Goal: Task Accomplishment & Management: Complete application form

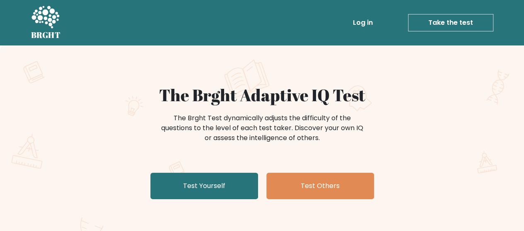
scroll to position [49, 0]
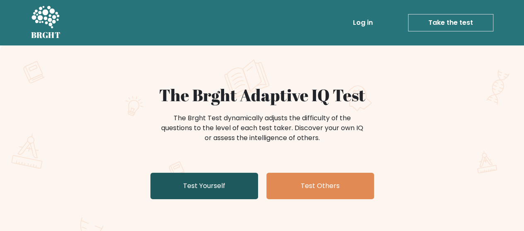
click at [235, 187] on link "Test Yourself" at bounding box center [204, 186] width 108 height 26
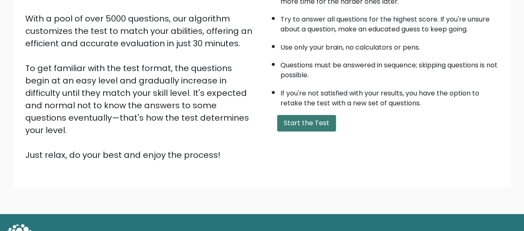
scroll to position [147, 0]
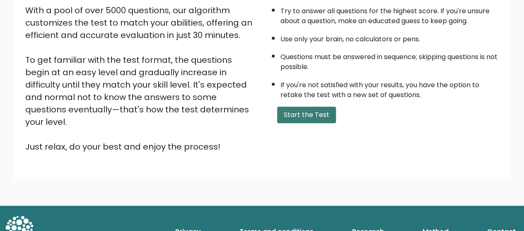
click at [310, 118] on button "Start the Test" at bounding box center [306, 115] width 59 height 17
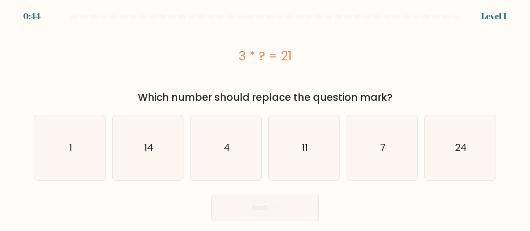
scroll to position [49, 0]
click at [390, 150] on icon "7" at bounding box center [382, 148] width 65 height 65
click at [265, 118] on input "e. 7" at bounding box center [265, 117] width 0 height 2
radio input "true"
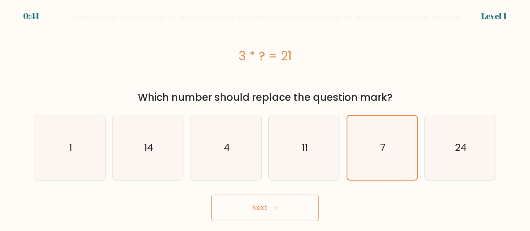
click at [234, 212] on button "Next" at bounding box center [265, 208] width 108 height 26
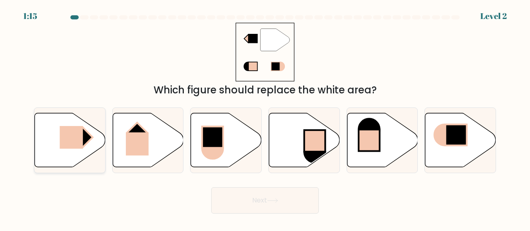
click at [77, 144] on rect at bounding box center [71, 137] width 23 height 23
click at [265, 118] on input "a." at bounding box center [265, 117] width 0 height 2
radio input "true"
click at [277, 205] on button "Next" at bounding box center [265, 201] width 108 height 26
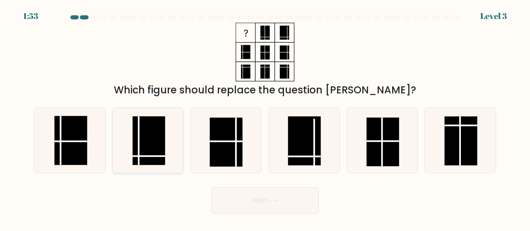
click at [168, 158] on icon at bounding box center [148, 140] width 65 height 65
click at [265, 118] on input "b." at bounding box center [265, 117] width 0 height 2
radio input "true"
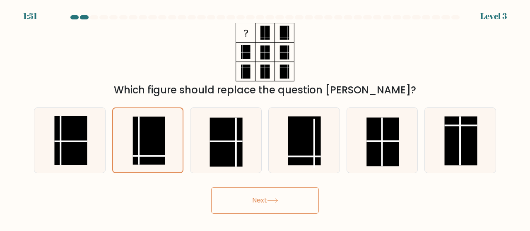
click at [275, 205] on button "Next" at bounding box center [265, 201] width 108 height 26
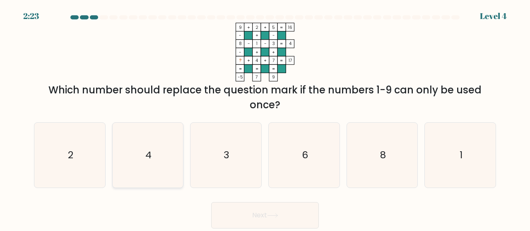
click at [139, 173] on icon "4" at bounding box center [148, 155] width 65 height 65
click at [265, 118] on input "b. 4" at bounding box center [265, 117] width 0 height 2
radio input "true"
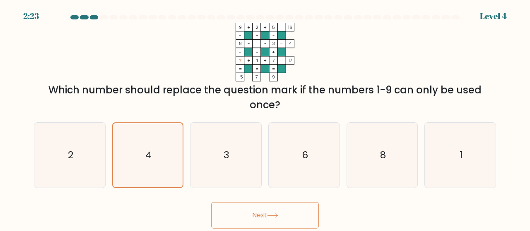
click at [255, 218] on button "Next" at bounding box center [265, 215] width 108 height 26
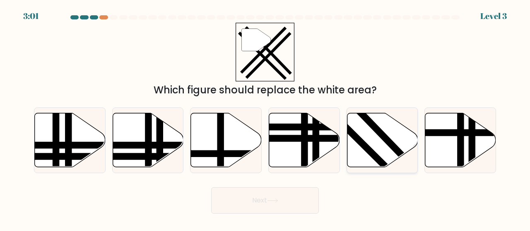
click at [386, 151] on icon at bounding box center [382, 140] width 71 height 54
click at [265, 118] on input "e." at bounding box center [265, 117] width 0 height 2
radio input "true"
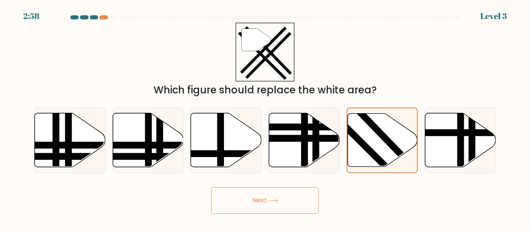
click at [278, 202] on icon at bounding box center [272, 201] width 11 height 5
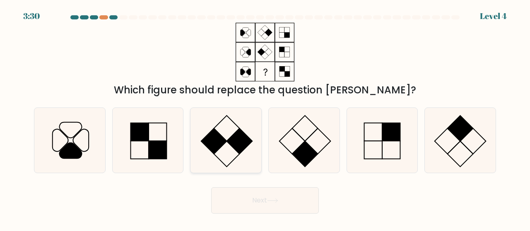
click at [252, 157] on icon at bounding box center [225, 140] width 65 height 65
click at [265, 118] on input "c." at bounding box center [265, 117] width 0 height 2
radio input "true"
click at [298, 197] on button "Next" at bounding box center [265, 201] width 108 height 26
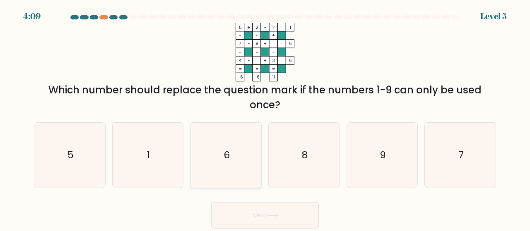
click at [235, 152] on icon "6" at bounding box center [225, 155] width 65 height 65
click at [265, 118] on input "c. 6" at bounding box center [265, 117] width 0 height 2
radio input "true"
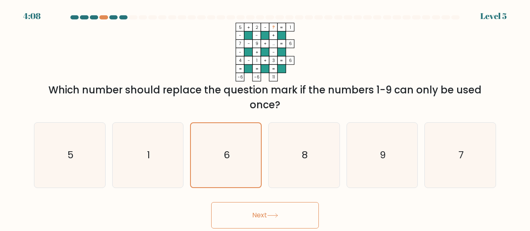
click at [273, 212] on button "Next" at bounding box center [265, 215] width 108 height 26
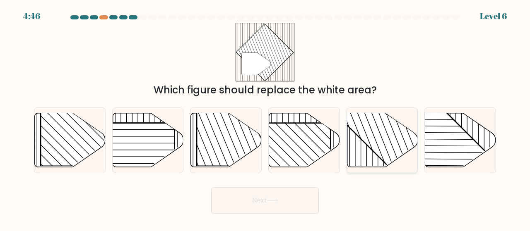
click at [356, 154] on icon at bounding box center [382, 140] width 71 height 54
click at [265, 118] on input "e." at bounding box center [265, 117] width 0 height 2
radio input "true"
click at [294, 206] on button "Next" at bounding box center [265, 201] width 108 height 26
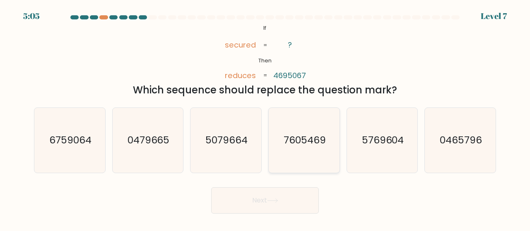
click at [315, 145] on text "7605469" at bounding box center [305, 141] width 42 height 14
click at [265, 118] on input "d. 7605469" at bounding box center [265, 117] width 0 height 2
radio input "true"
click at [279, 206] on button "Next" at bounding box center [265, 201] width 108 height 26
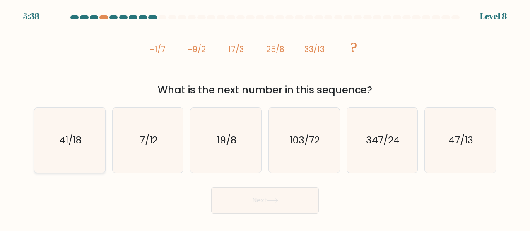
click at [77, 150] on icon "41/18" at bounding box center [69, 140] width 65 height 65
click at [265, 118] on input "a. 41/18" at bounding box center [265, 117] width 0 height 2
radio input "true"
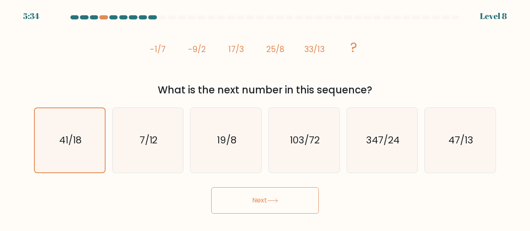
click at [261, 207] on button "Next" at bounding box center [265, 201] width 108 height 26
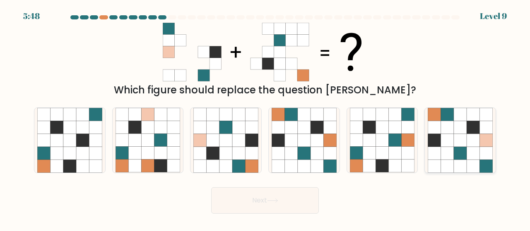
click at [446, 133] on icon at bounding box center [447, 127] width 13 height 13
click at [265, 118] on input "f." at bounding box center [265, 117] width 0 height 2
radio input "true"
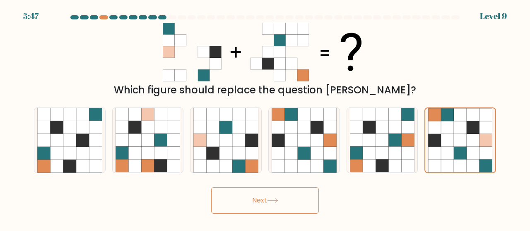
click at [310, 202] on button "Next" at bounding box center [265, 201] width 108 height 26
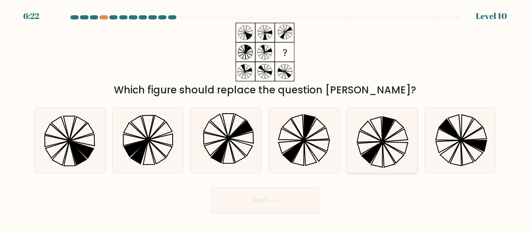
click at [379, 136] on icon at bounding box center [376, 129] width 12 height 25
click at [265, 118] on input "e." at bounding box center [265, 117] width 0 height 2
radio input "true"
click at [443, 136] on icon at bounding box center [460, 140] width 65 height 65
click at [265, 118] on input "f." at bounding box center [265, 117] width 0 height 2
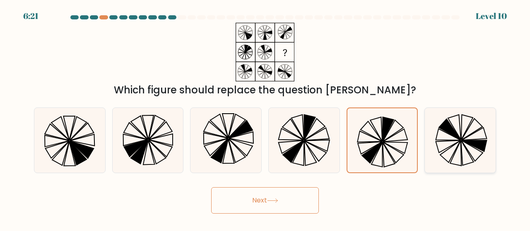
radio input "true"
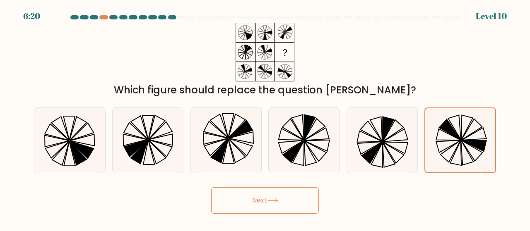
click at [275, 212] on button "Next" at bounding box center [265, 201] width 108 height 26
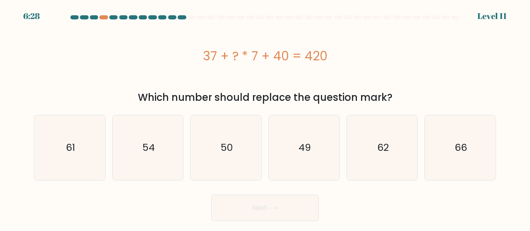
drag, startPoint x: 263, startPoint y: 96, endPoint x: 255, endPoint y: 97, distance: 8.0
click at [264, 95] on div "Which number should replace the question mark?" at bounding box center [265, 97] width 452 height 15
click at [308, 137] on icon "49" at bounding box center [304, 148] width 65 height 65
click at [265, 118] on input "d. 49" at bounding box center [265, 117] width 0 height 2
radio input "true"
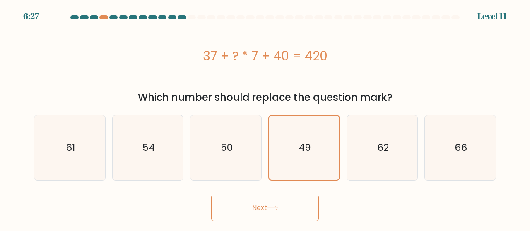
click at [271, 206] on button "Next" at bounding box center [265, 208] width 108 height 26
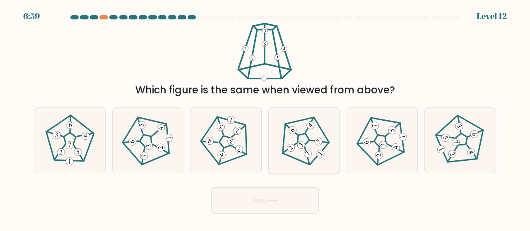
click at [304, 146] on 660 at bounding box center [301, 145] width 11 height 11
click at [265, 118] on input "d." at bounding box center [265, 117] width 0 height 2
radio input "true"
click at [287, 197] on button "Next" at bounding box center [265, 201] width 108 height 26
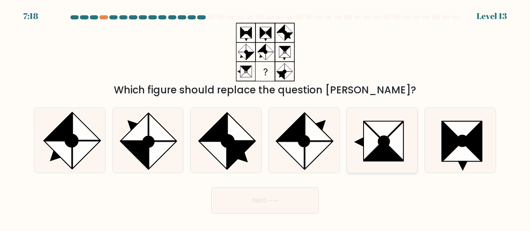
click at [387, 147] on icon at bounding box center [383, 151] width 39 height 19
click at [265, 118] on input "e." at bounding box center [265, 117] width 0 height 2
radio input "true"
click at [260, 201] on button "Next" at bounding box center [265, 201] width 108 height 26
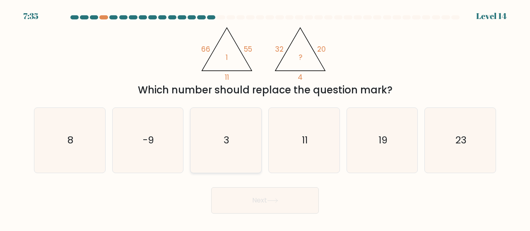
click at [227, 127] on icon "3" at bounding box center [225, 140] width 65 height 65
click at [265, 118] on input "c. 3" at bounding box center [265, 117] width 0 height 2
radio input "true"
click at [278, 202] on icon at bounding box center [272, 201] width 11 height 5
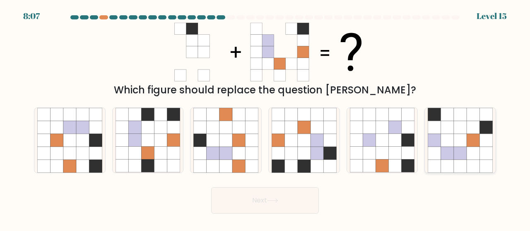
click at [485, 160] on icon at bounding box center [485, 166] width 13 height 13
click at [265, 118] on input "f." at bounding box center [265, 117] width 0 height 2
radio input "true"
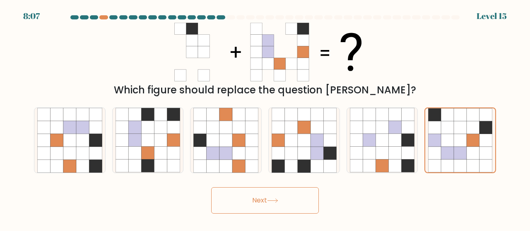
click at [257, 206] on button "Next" at bounding box center [265, 201] width 108 height 26
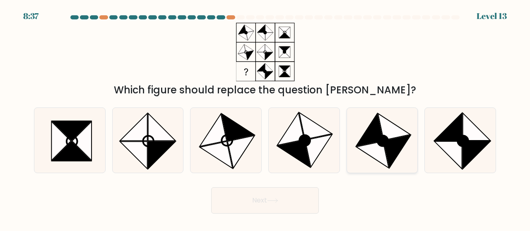
click at [395, 159] on icon at bounding box center [397, 152] width 27 height 33
click at [265, 118] on input "e." at bounding box center [265, 117] width 0 height 2
radio input "true"
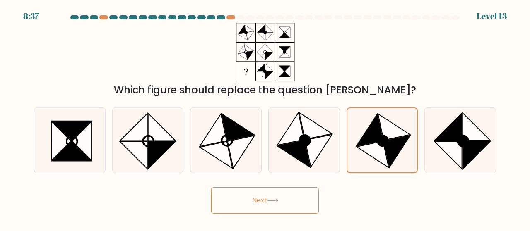
click at [281, 205] on button "Next" at bounding box center [265, 201] width 108 height 26
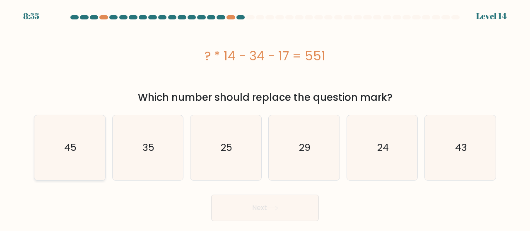
drag, startPoint x: 41, startPoint y: 161, endPoint x: 143, endPoint y: 163, distance: 101.9
click at [42, 161] on icon "45" at bounding box center [69, 148] width 65 height 65
click at [265, 118] on input "a. 45" at bounding box center [265, 117] width 0 height 2
radio input "true"
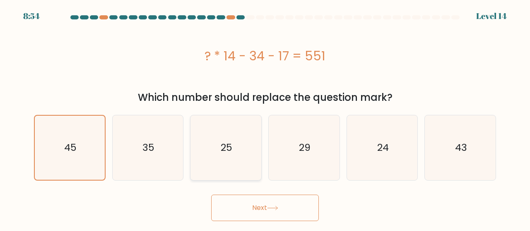
drag, startPoint x: 143, startPoint y: 163, endPoint x: 211, endPoint y: 159, distance: 68.0
click at [144, 163] on icon "35" at bounding box center [148, 148] width 65 height 65
click at [265, 118] on input "b. 35" at bounding box center [265, 117] width 0 height 2
radio input "true"
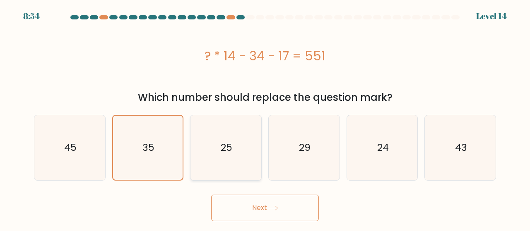
click at [211, 159] on icon "25" at bounding box center [225, 148] width 65 height 65
click at [265, 118] on input "c. 25" at bounding box center [265, 117] width 0 height 2
radio input "true"
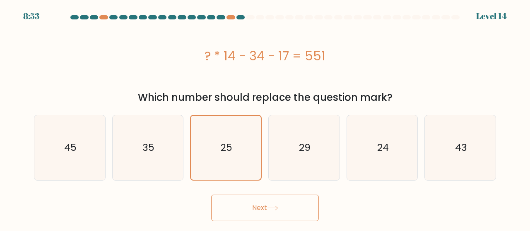
click at [136, 190] on form "a." at bounding box center [265, 118] width 530 height 206
click at [176, 151] on icon "35" at bounding box center [148, 148] width 65 height 65
click at [265, 118] on input "b. 35" at bounding box center [265, 117] width 0 height 2
radio input "true"
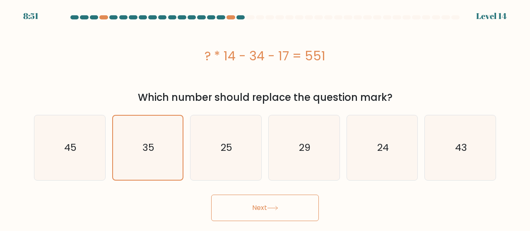
click at [218, 194] on div "Next" at bounding box center [265, 206] width 472 height 31
click at [231, 208] on button "Next" at bounding box center [265, 208] width 108 height 26
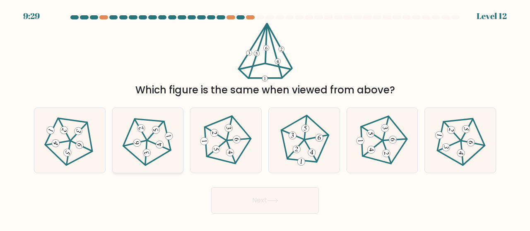
click at [146, 134] on icon at bounding box center [148, 141] width 52 height 52
click at [265, 118] on input "b." at bounding box center [265, 117] width 0 height 2
radio input "true"
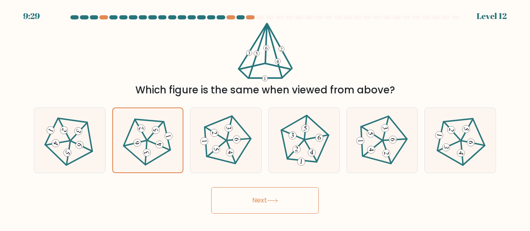
click at [267, 203] on button "Next" at bounding box center [265, 201] width 108 height 26
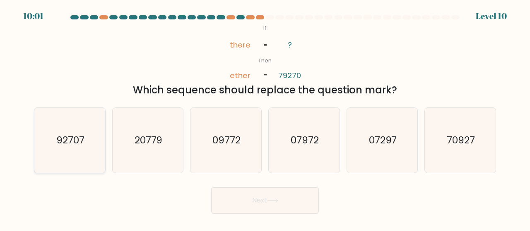
click at [81, 140] on text "92707" at bounding box center [70, 141] width 28 height 14
click at [265, 118] on input "a. 92707" at bounding box center [265, 117] width 0 height 2
radio input "true"
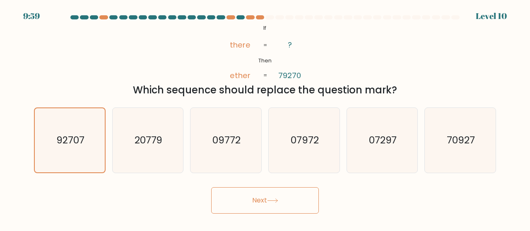
click at [277, 202] on icon at bounding box center [272, 201] width 10 height 4
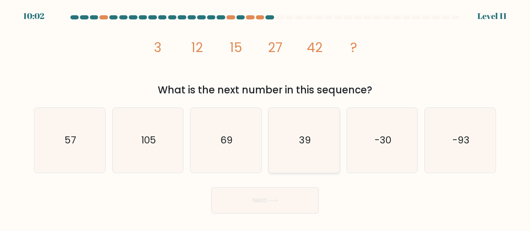
click at [309, 146] on text "39" at bounding box center [305, 141] width 12 height 14
click at [265, 118] on input "d. 39" at bounding box center [265, 117] width 0 height 2
radio input "true"
click at [299, 200] on button "Next" at bounding box center [265, 201] width 108 height 26
